Goal: Task Accomplishment & Management: Manage account settings

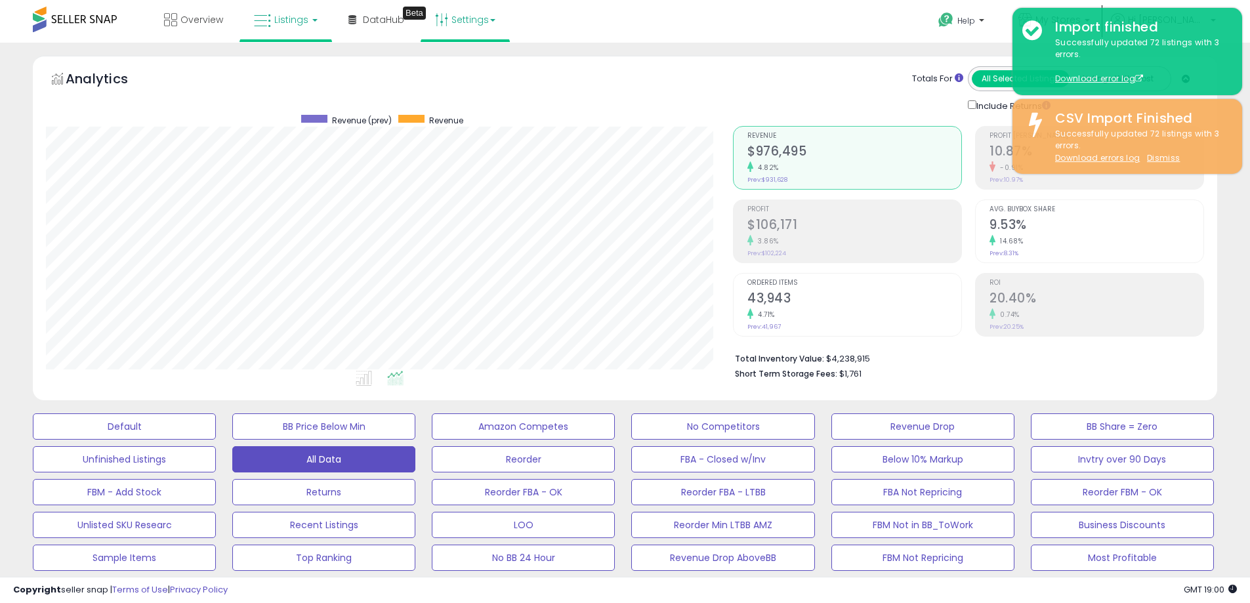
click at [477, 22] on link "Settings" at bounding box center [465, 19] width 80 height 39
click at [470, 104] on link "User settings" at bounding box center [466, 101] width 56 height 12
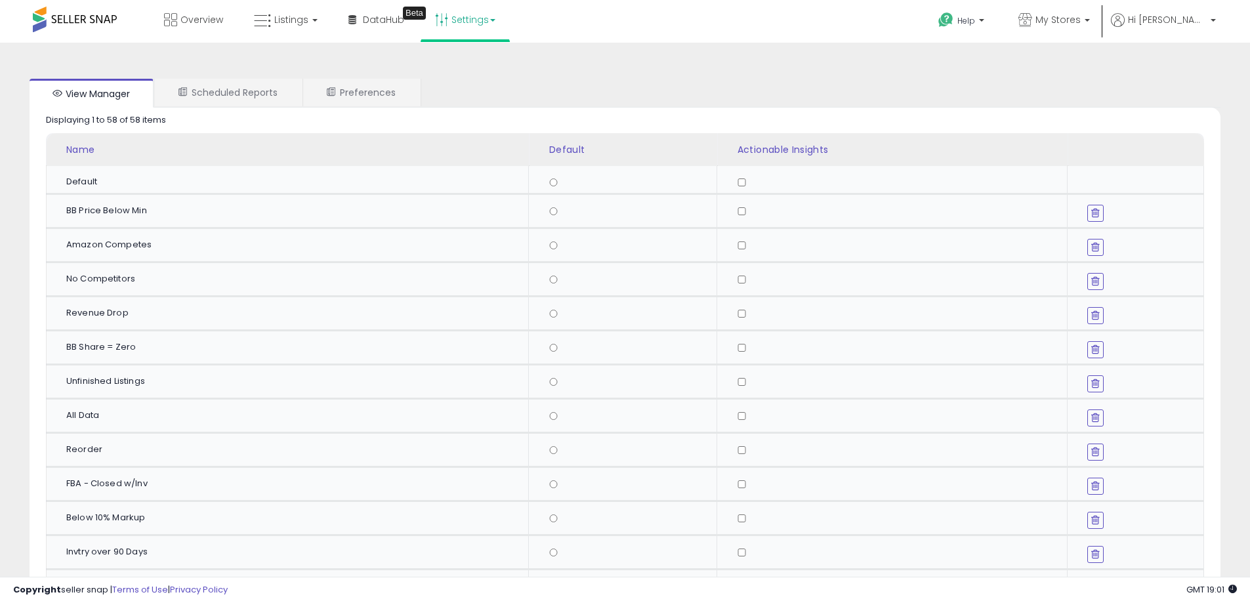
click at [463, 26] on link "Settings" at bounding box center [465, 19] width 80 height 39
click at [1203, 22] on span "Hi [PERSON_NAME]" at bounding box center [1167, 19] width 79 height 13
click at [1194, 68] on link "Account" at bounding box center [1185, 70] width 35 height 12
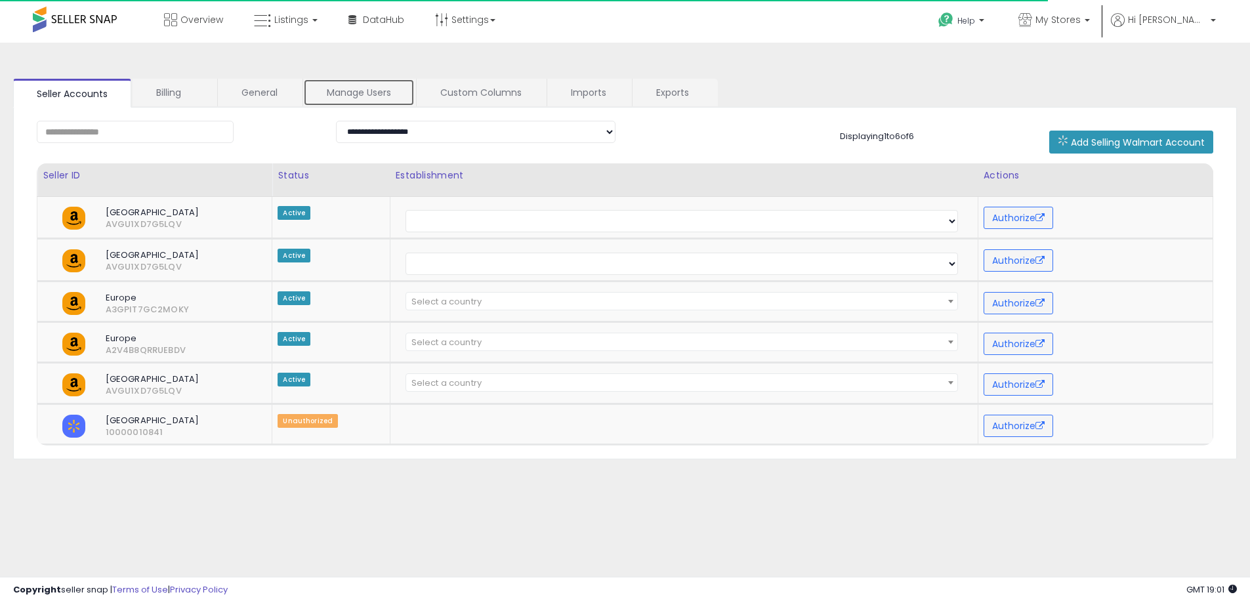
click at [378, 87] on link "Manage Users" at bounding box center [359, 93] width 112 height 28
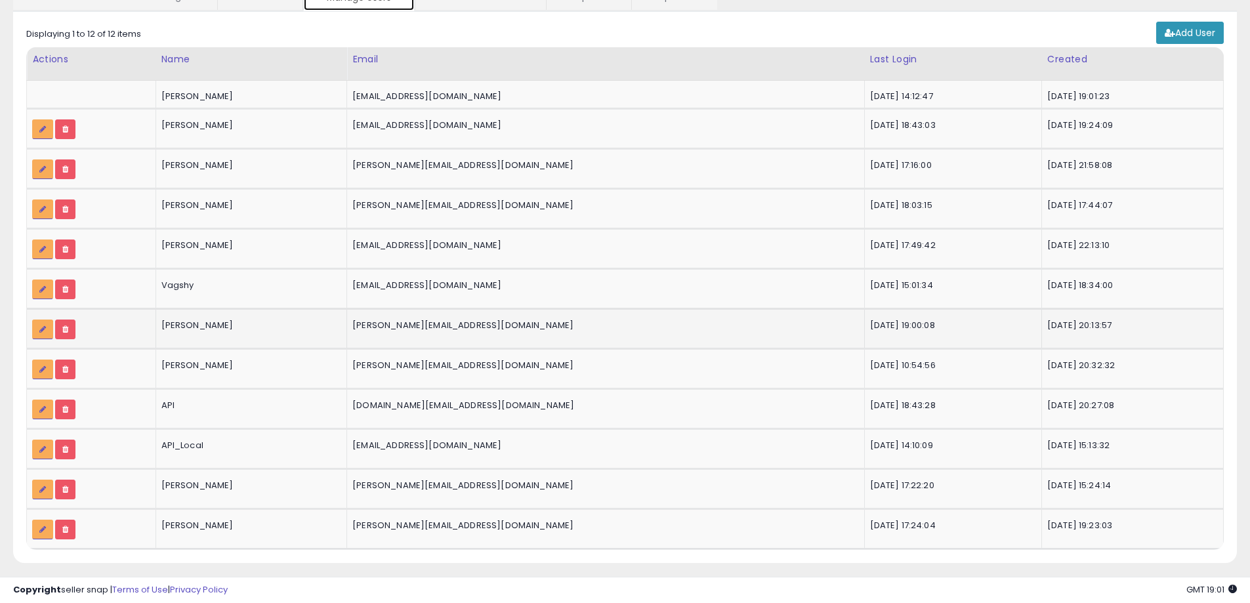
scroll to position [73, 0]
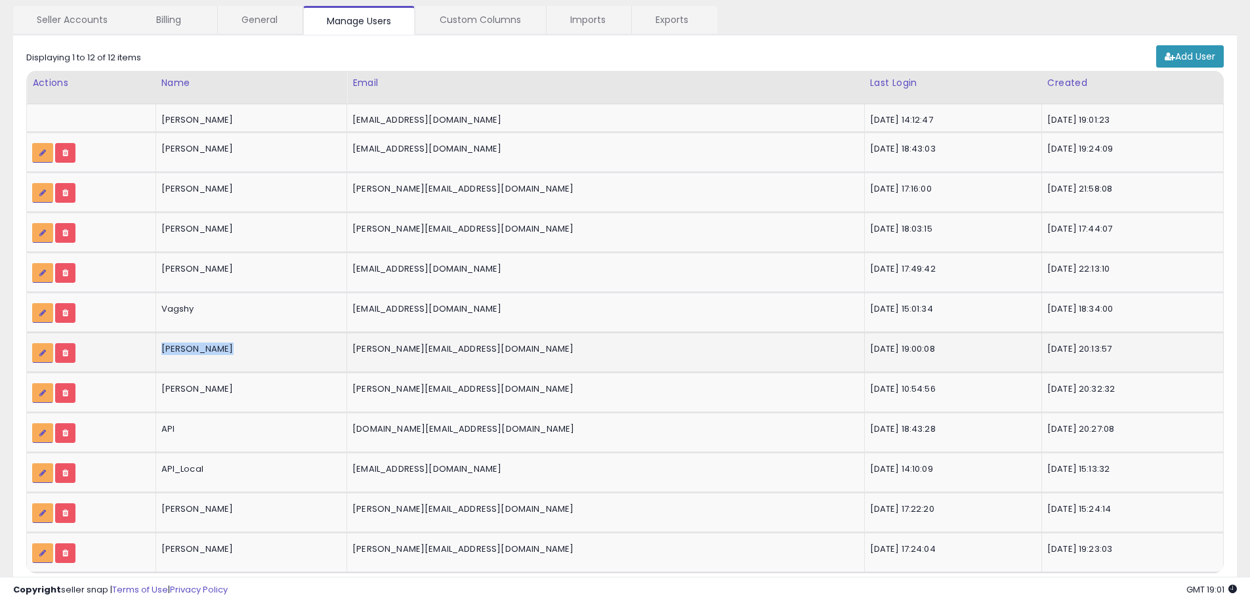
drag, startPoint x: 255, startPoint y: 348, endPoint x: 147, endPoint y: 351, distance: 108.3
click at [148, 351] on tr "[PERSON_NAME] [PERSON_NAME][EMAIL_ADDRESS][DOMAIN_NAME]" at bounding box center [625, 352] width 1197 height 40
click at [282, 351] on div "[PERSON_NAME]" at bounding box center [249, 349] width 176 height 12
click at [281, 351] on div "[PERSON_NAME]" at bounding box center [249, 349] width 176 height 12
click at [41, 356] on icon at bounding box center [42, 353] width 7 height 8
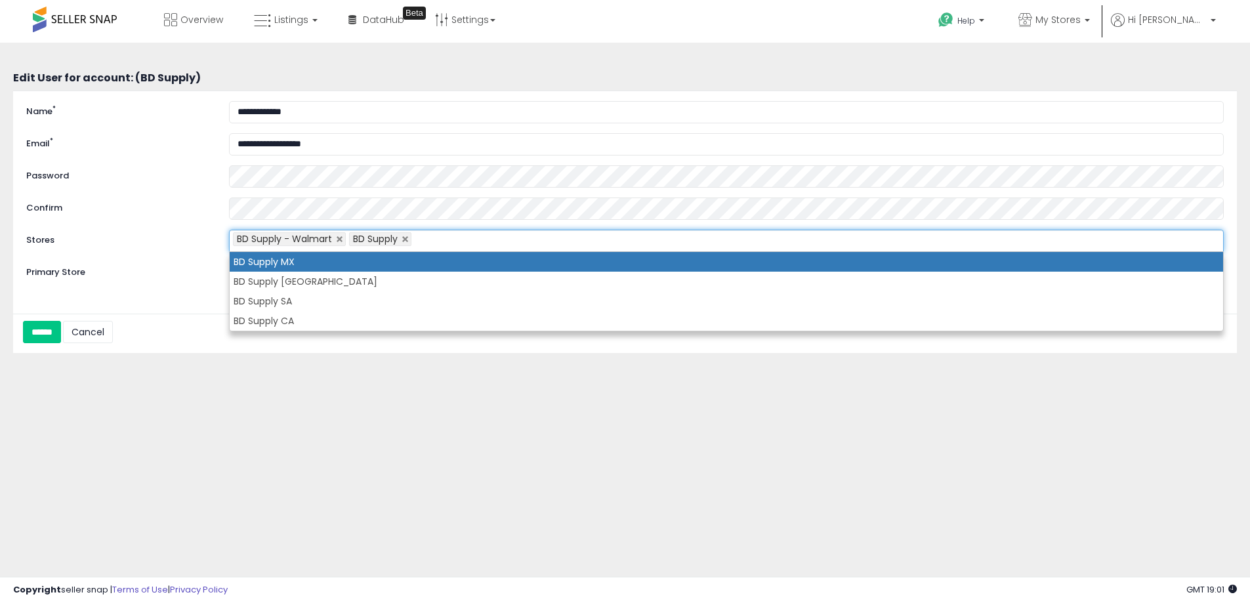
click at [442, 235] on ul "BD Supply - Walmart BD Supply" at bounding box center [726, 241] width 995 height 22
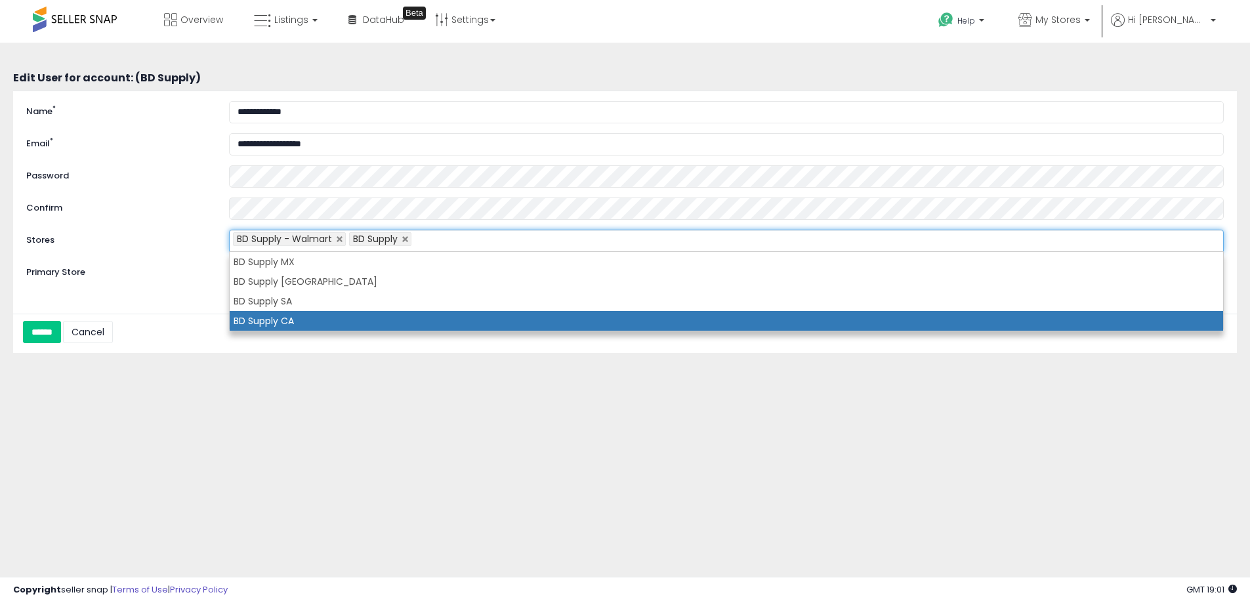
click at [370, 319] on li "BD Supply CA" at bounding box center [726, 321] width 993 height 20
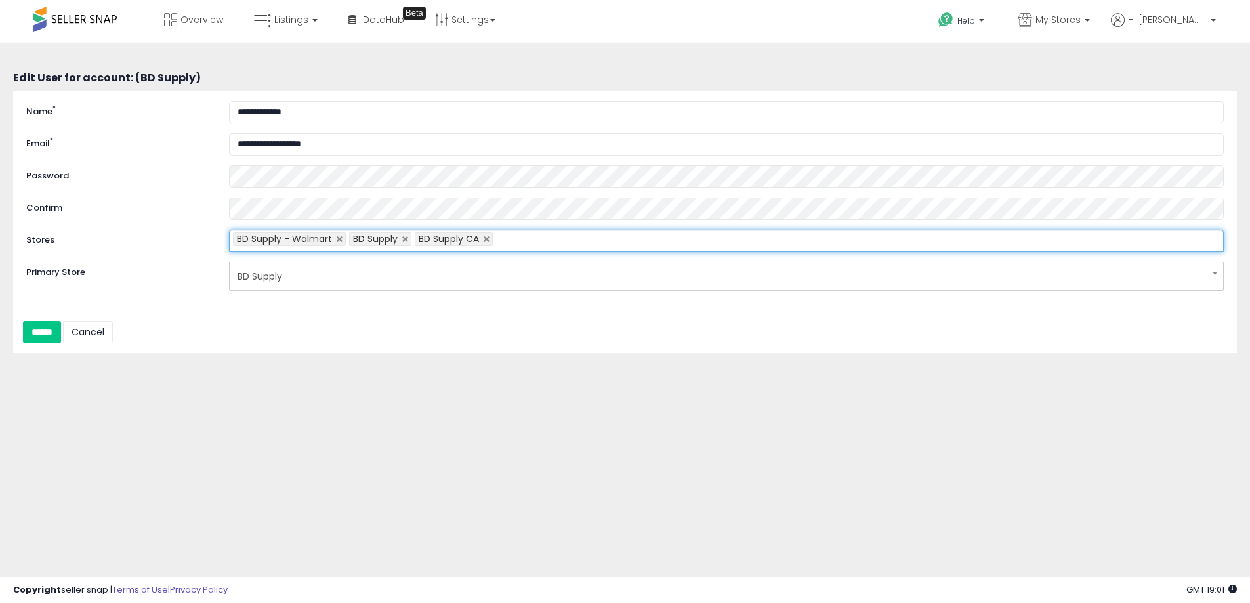
click at [539, 248] on ul "BD Supply - Walmart BD Supply BD Supply CA" at bounding box center [726, 241] width 995 height 22
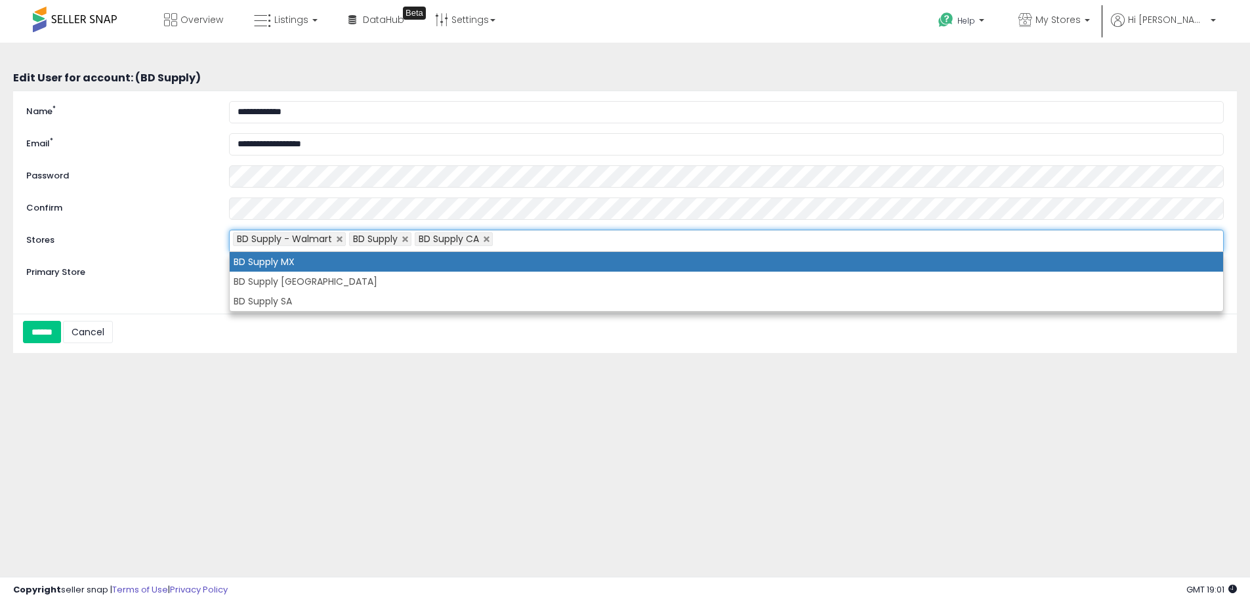
click at [504, 267] on li "BD Supply MX" at bounding box center [726, 262] width 993 height 20
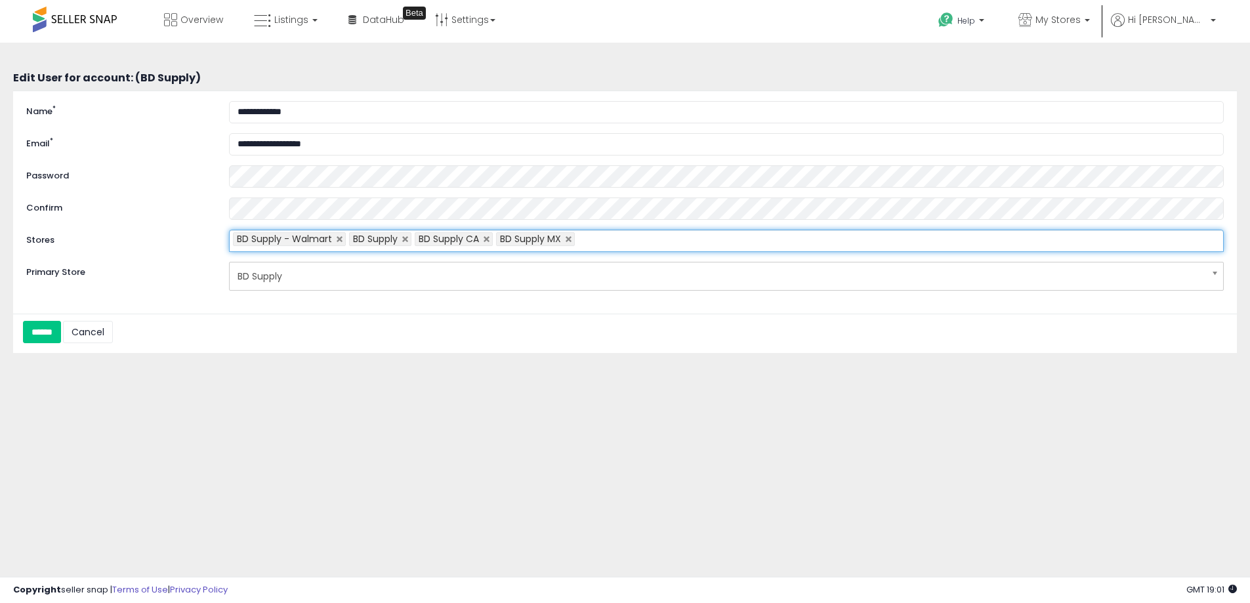
click at [365, 333] on div "****** Cancel" at bounding box center [625, 334] width 1224 height 26
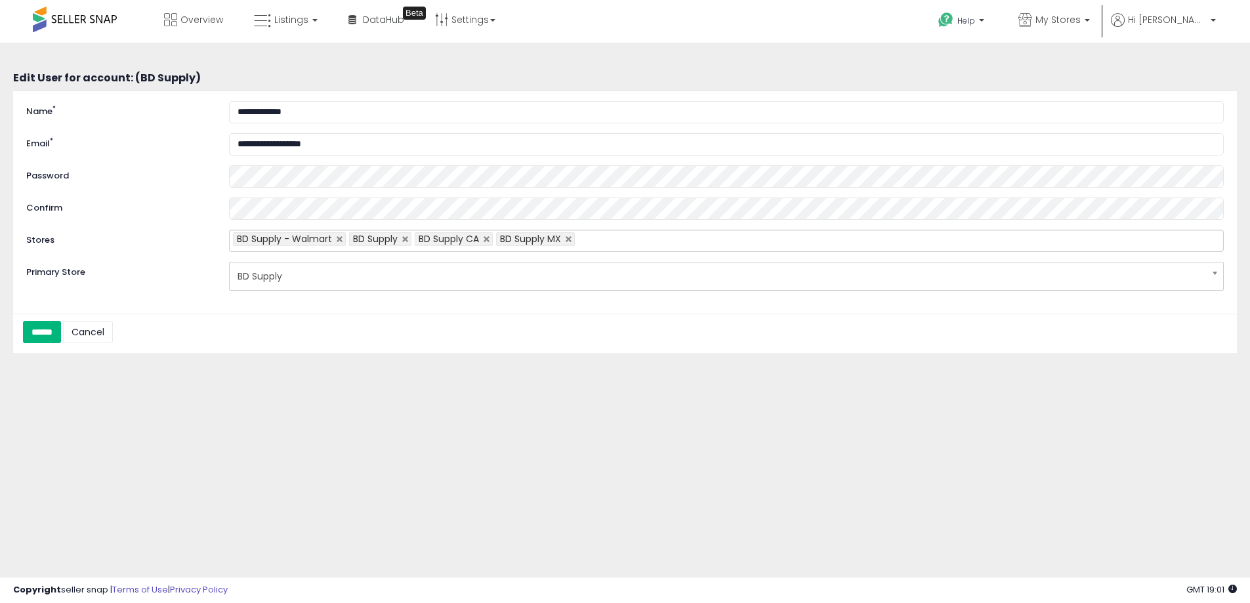
click at [52, 332] on input "******" at bounding box center [42, 332] width 38 height 22
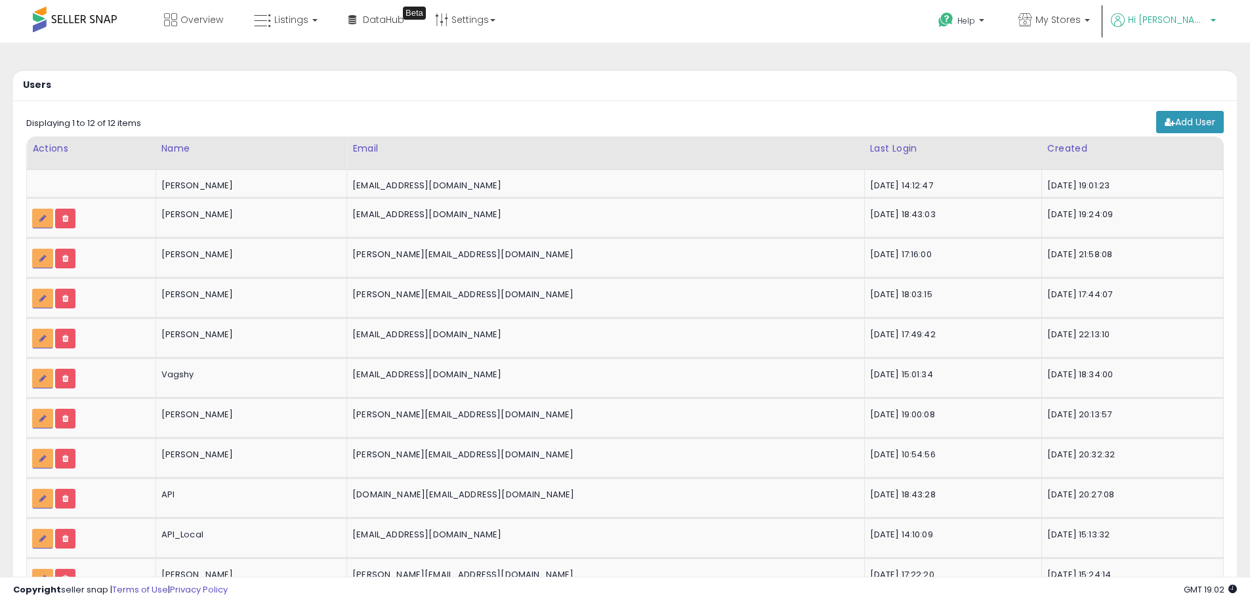
click at [1210, 18] on p "Hi [PERSON_NAME]" at bounding box center [1163, 21] width 105 height 16
click at [1078, 78] on div "Users" at bounding box center [625, 84] width 1224 height 31
click at [987, 16] on p "Help" at bounding box center [962, 22] width 50 height 14
click at [1013, 63] on li "Contact Support" at bounding box center [978, 70] width 97 height 33
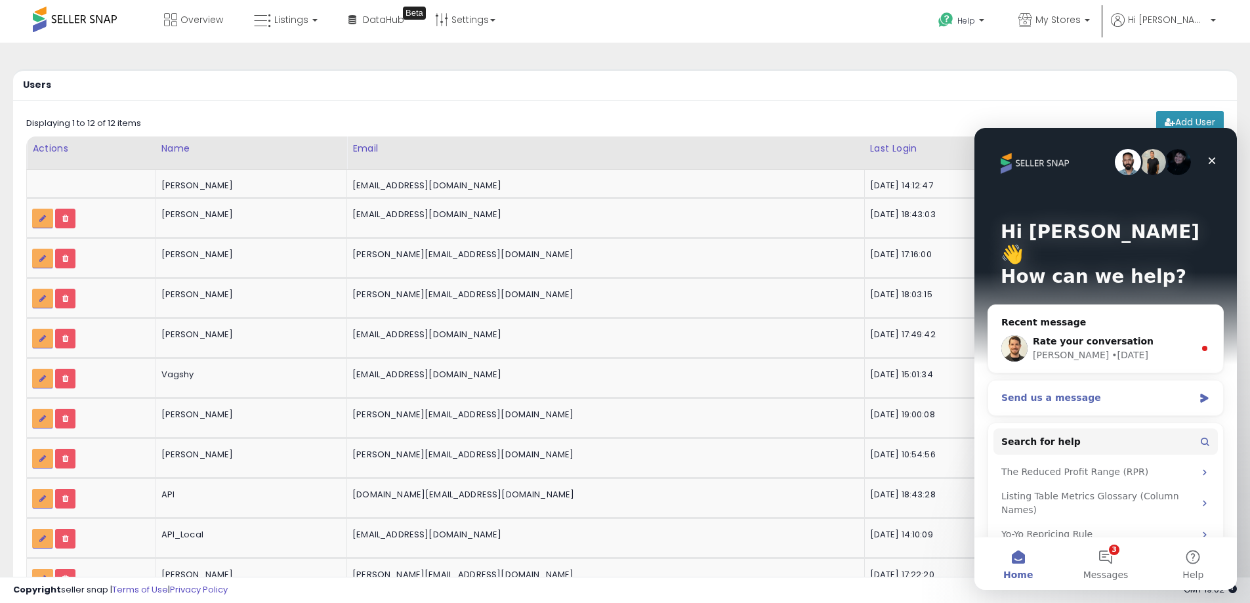
click at [1089, 391] on div "Send us a message" at bounding box center [1097, 398] width 192 height 14
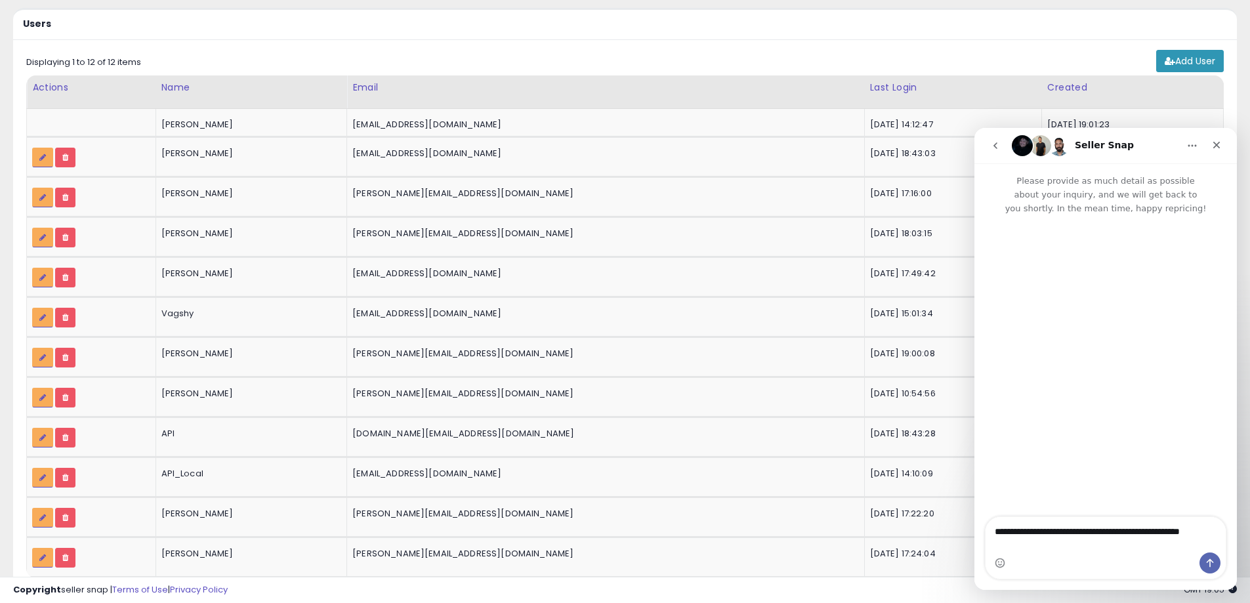
scroll to position [131, 0]
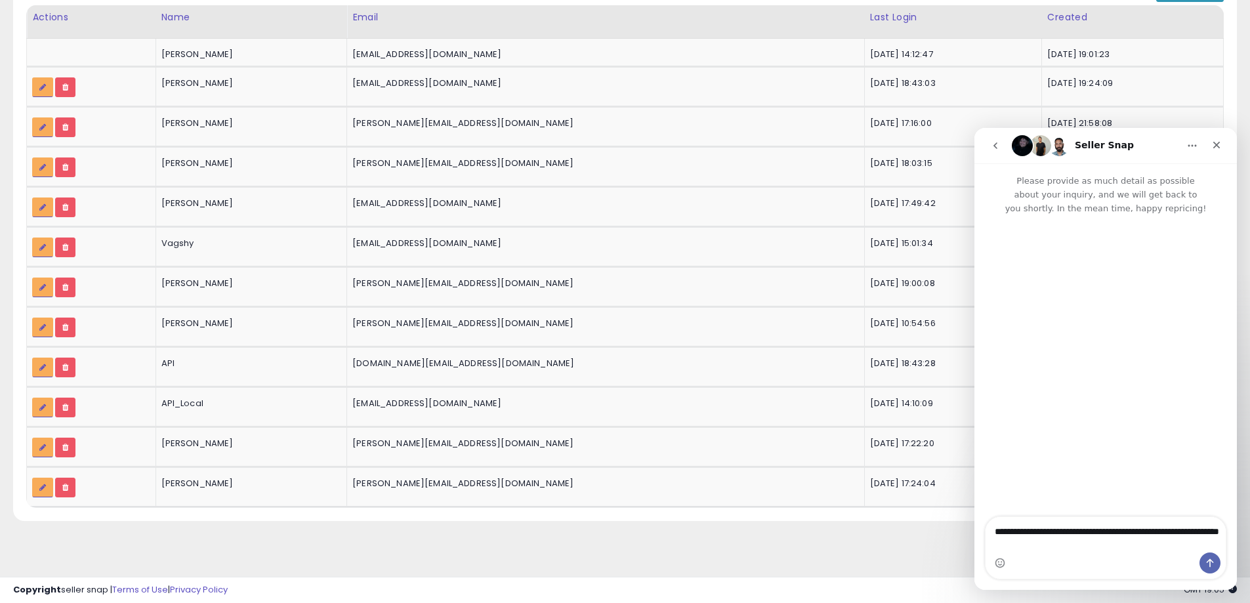
type textarea "**********"
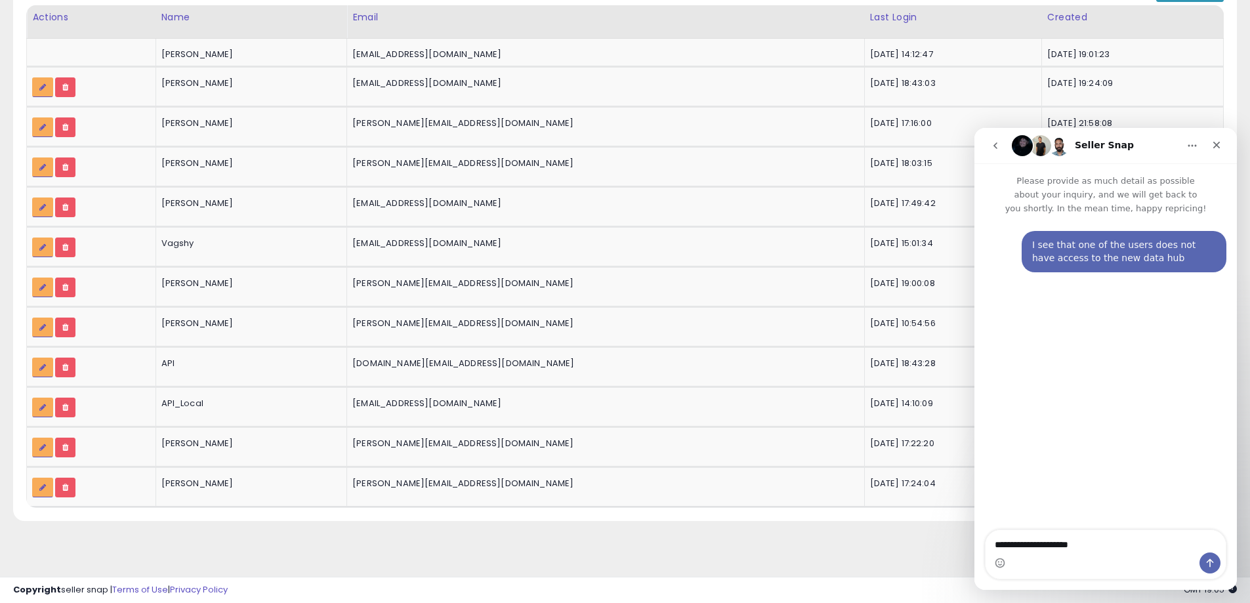
type textarea "**********"
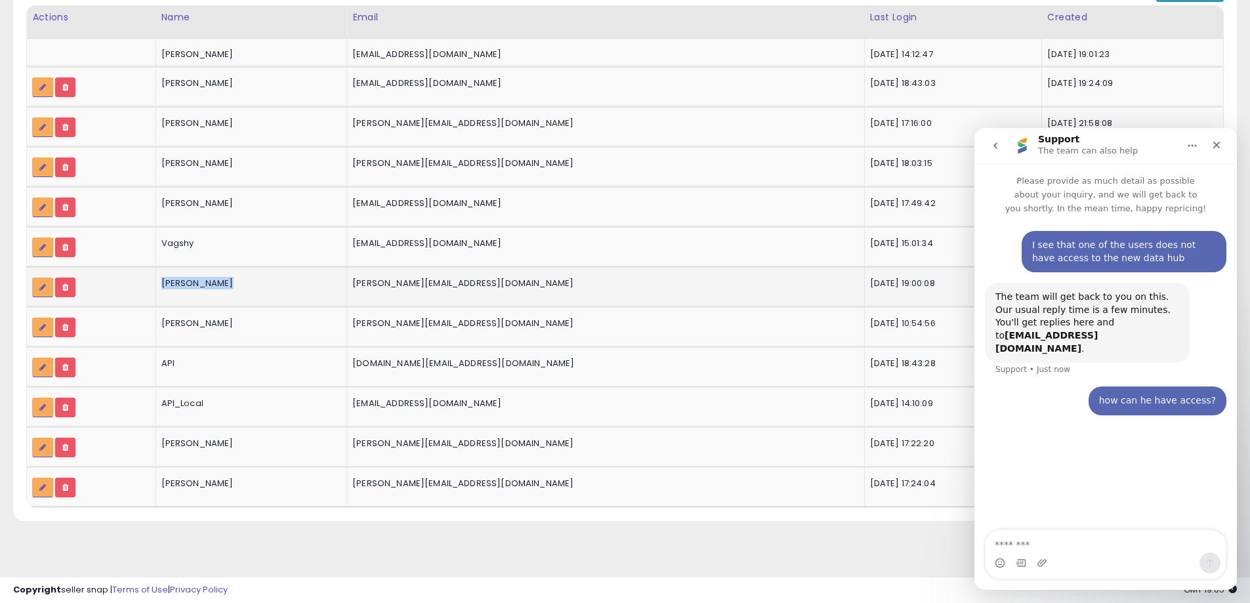
drag, startPoint x: 250, startPoint y: 282, endPoint x: 165, endPoint y: 283, distance: 85.3
click at [165, 283] on tr "[PERSON_NAME] [PERSON_NAME][EMAIL_ADDRESS][DOMAIN_NAME]" at bounding box center [625, 286] width 1197 height 40
copy div "[PERSON_NAME]"
drag, startPoint x: 1058, startPoint y: 546, endPoint x: 1068, endPoint y: 546, distance: 10.5
click at [1058, 546] on textarea "Message…" at bounding box center [1105, 541] width 240 height 22
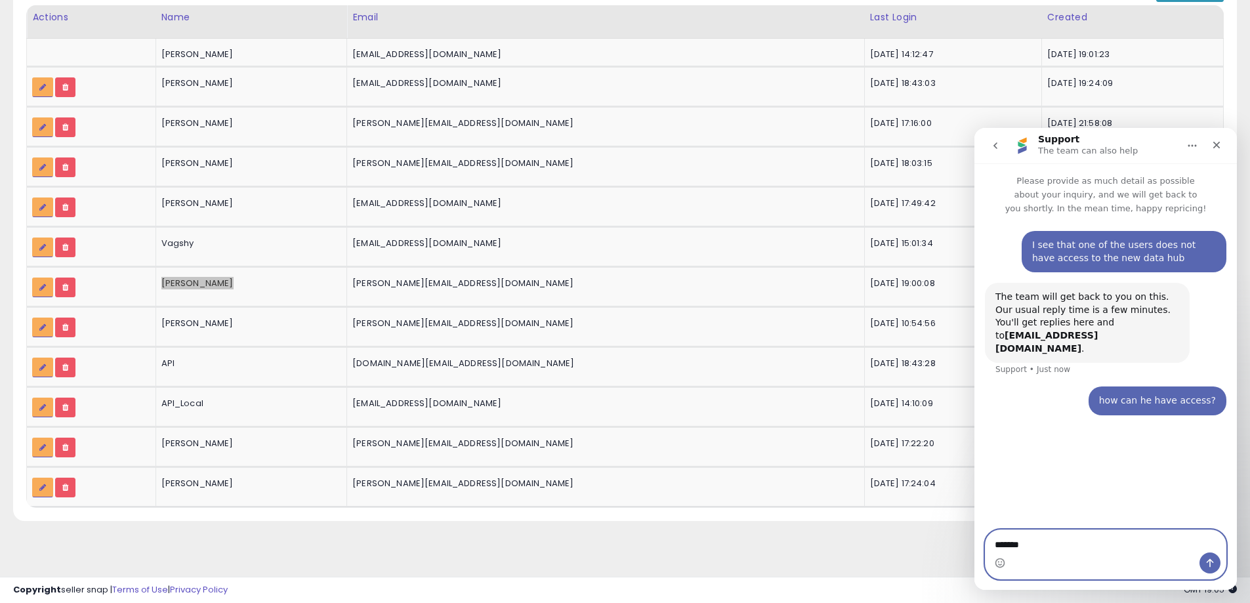
paste textarea "**********"
type textarea "**********"
